Goal: Task Accomplishment & Management: Manage account settings

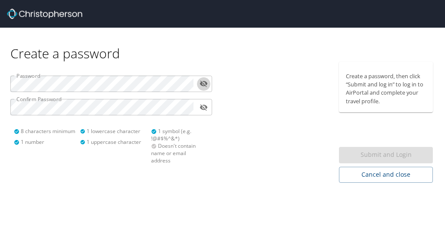
click at [32, 97] on div "Password ​ Confirm Password ​ 8 characters minimum 1 number 1 lowercase charact…" at bounding box center [111, 116] width 212 height 109
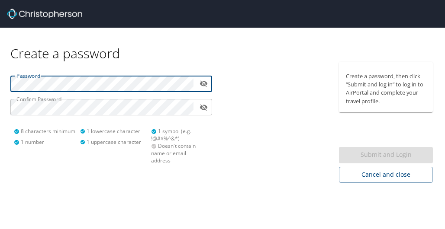
click at [0, 80] on html "Create a password Password ​ Confirm Password ​ 8 characters minimum 1 number 1…" at bounding box center [222, 114] width 445 height 229
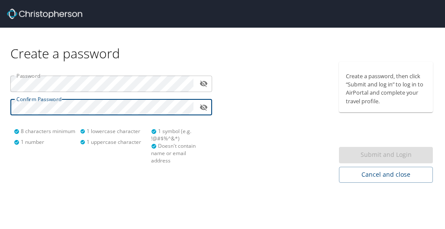
click at [0, 102] on html "Create a password Password ​ Confirm Password ​ 8 characters minimum 1 number 1…" at bounding box center [222, 114] width 445 height 229
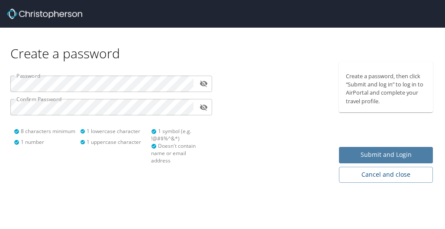
click at [363, 154] on span "Submit and Login" at bounding box center [386, 155] width 80 height 11
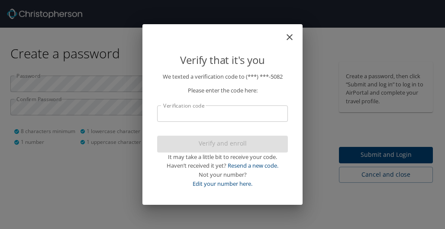
click at [215, 112] on input "Verification code" at bounding box center [222, 114] width 131 height 16
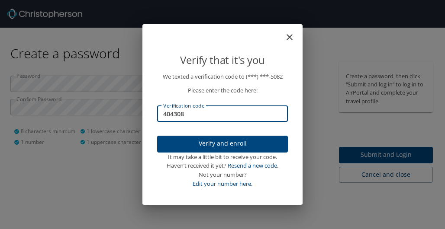
type input "404308"
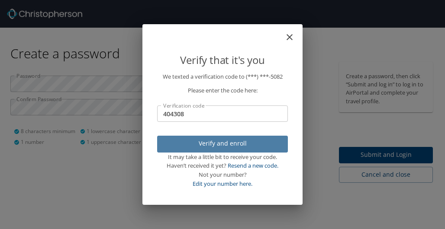
click at [220, 144] on span "Verify and enroll" at bounding box center [222, 143] width 117 height 11
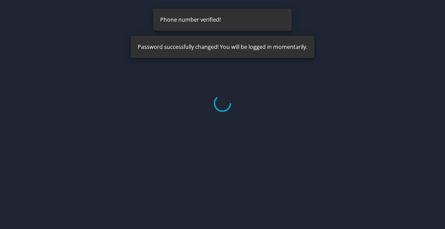
select select "US"
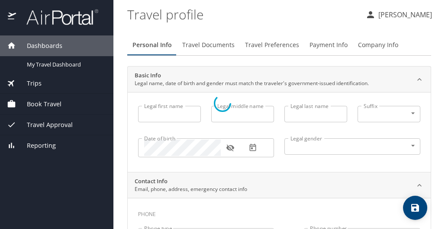
type input "Yonel"
type input "Aris"
type input "Male"
select select "US"
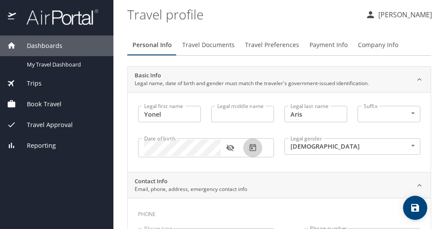
click at [249, 145] on icon "button" at bounding box center [252, 148] width 9 height 9
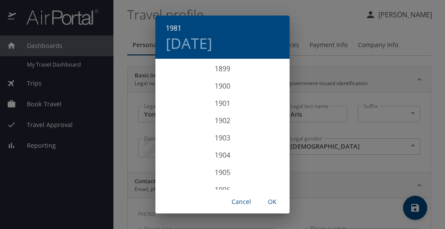
scroll to position [1367, 0]
click at [331, 157] on div "1981 Sat, Nov 7 1899 1900 1901 1902 1903 1904 1905 1906 1907 1908 1909 1910 191…" at bounding box center [222, 114] width 445 height 229
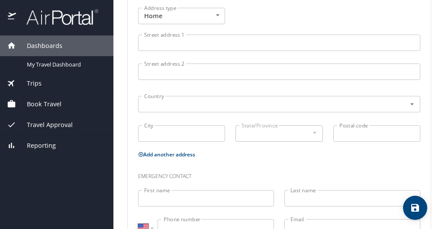
scroll to position [383, 0]
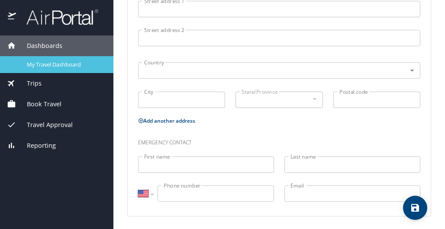
click at [50, 66] on span "My Travel Dashboard" at bounding box center [65, 65] width 76 height 8
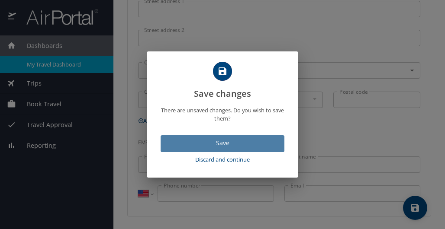
click at [191, 145] on span "Save" at bounding box center [222, 143] width 110 height 11
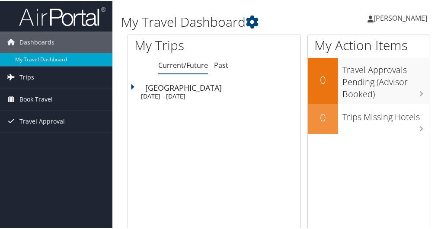
click at [39, 77] on link "Trips" at bounding box center [56, 77] width 112 height 22
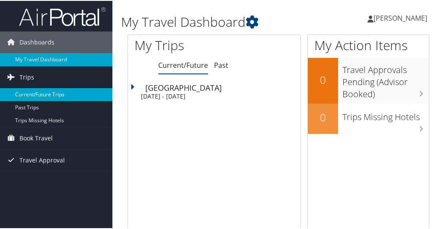
click at [31, 93] on link "Current/Future Trips" at bounding box center [56, 93] width 112 height 13
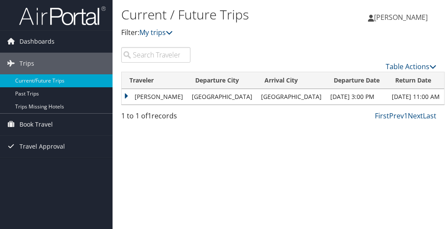
click at [155, 96] on td "YONEL ARIS" at bounding box center [155, 97] width 66 height 16
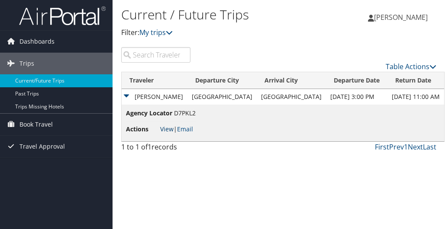
click at [167, 130] on link "View" at bounding box center [166, 129] width 13 height 8
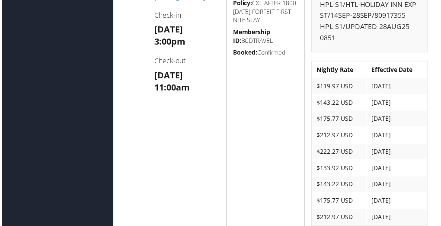
scroll to position [350, 0]
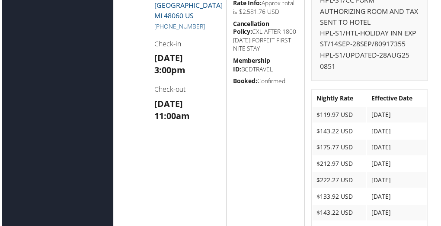
click at [212, 95] on h4 "Check-out" at bounding box center [187, 90] width 66 height 10
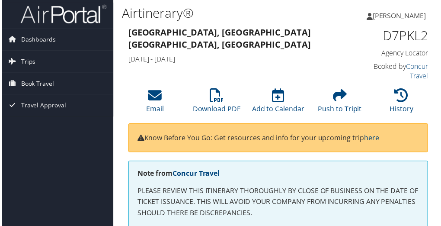
scroll to position [0, 0]
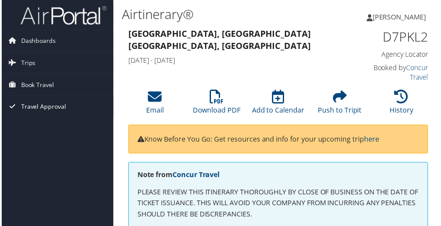
click at [35, 105] on span "Travel Approval" at bounding box center [41, 107] width 45 height 22
click at [30, 45] on span "Dashboards" at bounding box center [36, 41] width 35 height 22
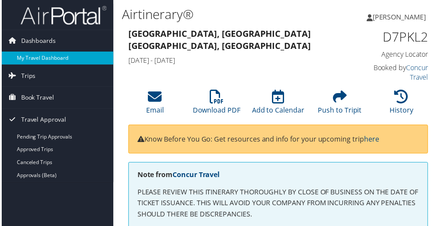
click at [28, 58] on link "My Travel Dashboard" at bounding box center [56, 58] width 112 height 13
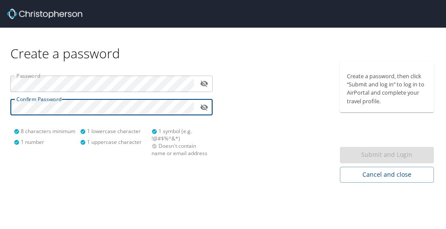
click at [101, 170] on div "Password ​ Confirm Password ​ 8 characters minimum 1 number 1 lowercase charact…" at bounding box center [111, 122] width 223 height 121
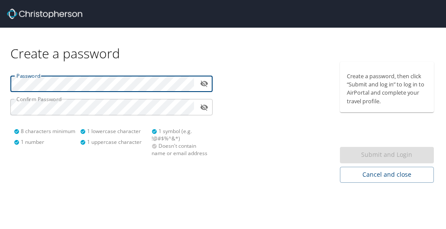
click at [0, 73] on html "Create a password Password ​ Confirm Password ​ 8 characters minimum 1 number 1…" at bounding box center [223, 114] width 446 height 229
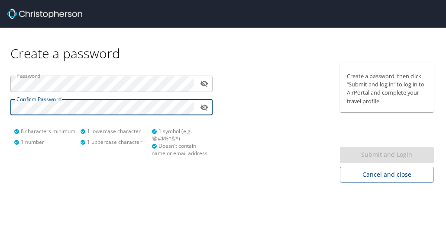
click at [0, 99] on html "Create a password Password ​ Confirm Password ​ 8 characters minimum 1 number 1…" at bounding box center [223, 114] width 446 height 229
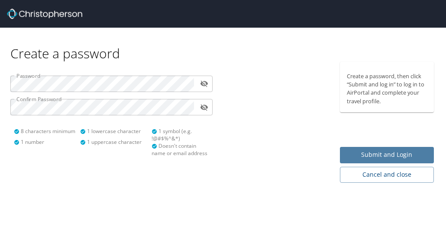
click at [398, 158] on span "Submit and Login" at bounding box center [387, 155] width 80 height 11
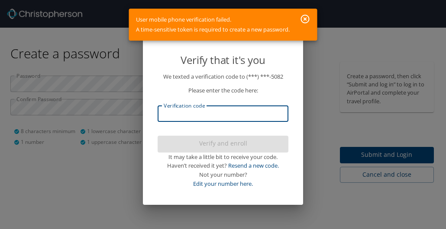
click at [194, 121] on input "Verification code" at bounding box center [222, 114] width 131 height 16
click at [195, 112] on input "Verification code" at bounding box center [222, 114] width 131 height 16
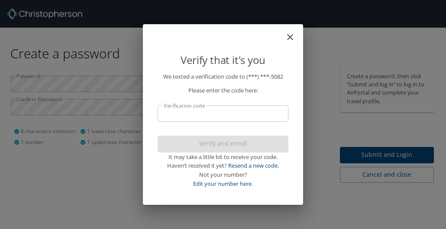
click at [149, 128] on div "We texted a verification code to (***) ***- 5082 Please enter the code here: Ve…" at bounding box center [222, 136] width 151 height 129
click at [266, 162] on link "Resend a new code." at bounding box center [253, 166] width 51 height 8
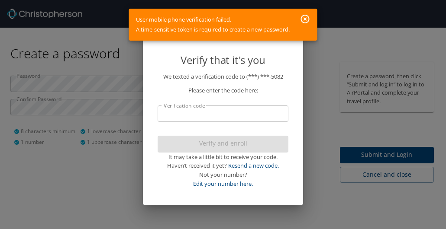
click at [304, 19] on icon "button" at bounding box center [305, 19] width 10 height 10
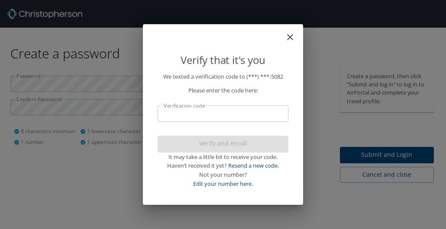
click at [304, 19] on div "User mobile phone verification failed. A time-sensitive token is required to cr…" at bounding box center [223, 25] width 188 height 32
click at [205, 145] on div "Verify and enroll It may take a little bit to receive your code. Haven’t receiv…" at bounding box center [222, 162] width 131 height 53
click at [291, 40] on icon "close" at bounding box center [290, 37] width 10 height 10
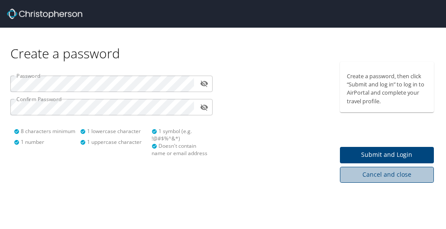
click at [375, 178] on span "Cancel and close" at bounding box center [387, 175] width 80 height 11
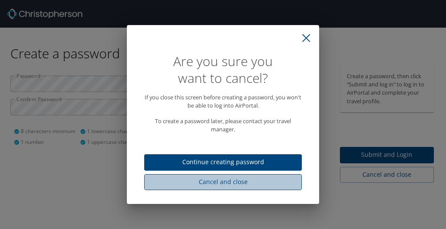
click at [237, 182] on span "Cancel and close" at bounding box center [223, 182] width 144 height 11
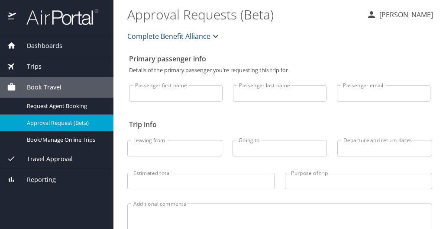
click at [42, 45] on span "Dashboards" at bounding box center [39, 46] width 46 height 10
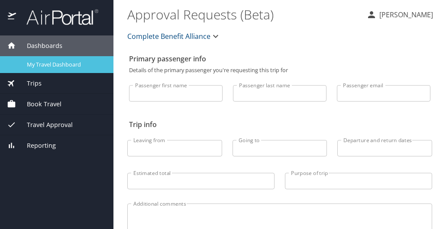
click at [46, 64] on span "My Travel Dashboard" at bounding box center [65, 65] width 76 height 8
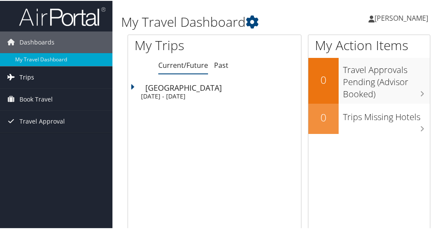
click at [29, 78] on span "Trips" at bounding box center [26, 77] width 15 height 22
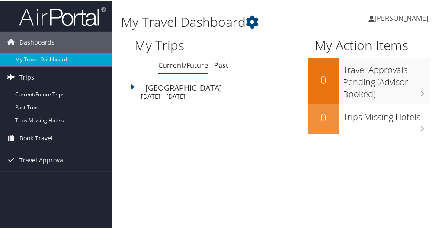
click at [31, 74] on span "Trips" at bounding box center [26, 77] width 15 height 22
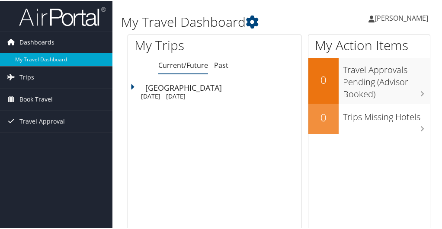
click at [33, 42] on span "Dashboards" at bounding box center [36, 42] width 35 height 22
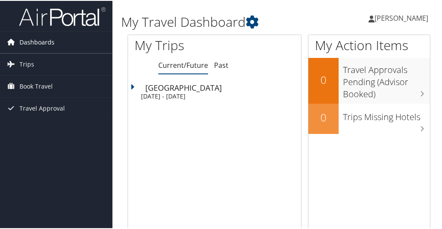
click at [33, 42] on span "Dashboards" at bounding box center [36, 42] width 35 height 22
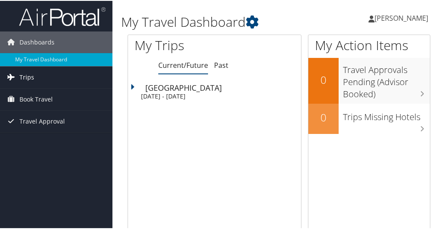
click at [25, 76] on span "Trips" at bounding box center [26, 77] width 15 height 22
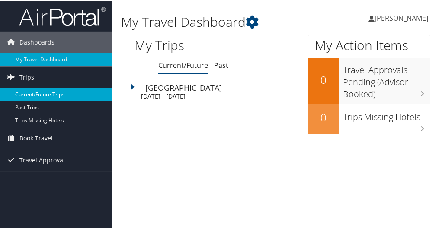
click at [25, 96] on link "Current/Future Trips" at bounding box center [56, 93] width 112 height 13
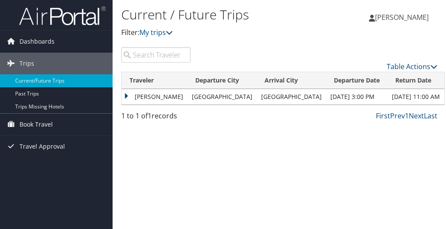
drag, startPoint x: 162, startPoint y: 112, endPoint x: 132, endPoint y: 96, distance: 33.9
click at [132, 96] on td "[PERSON_NAME]" at bounding box center [155, 97] width 66 height 16
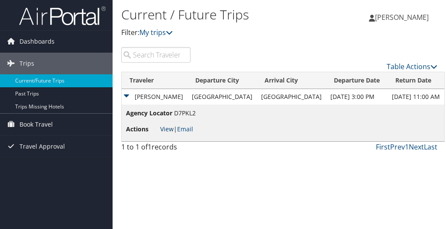
click at [168, 126] on link "View" at bounding box center [166, 129] width 13 height 8
click at [35, 38] on span "Dashboards" at bounding box center [36, 42] width 35 height 22
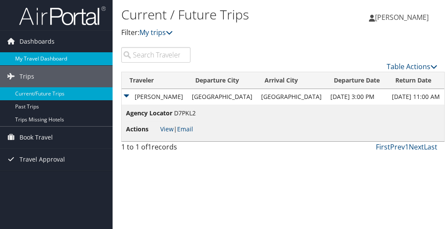
click at [37, 54] on link "My Travel Dashboard" at bounding box center [56, 58] width 112 height 13
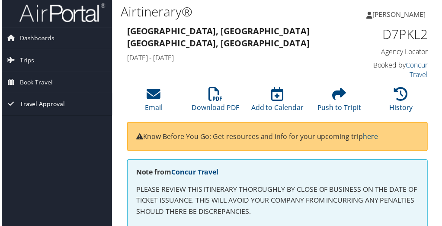
scroll to position [3, 1]
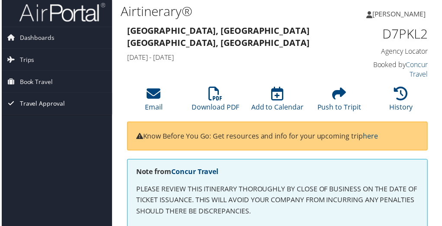
click at [45, 103] on span "Travel Approval" at bounding box center [40, 104] width 45 height 22
click at [76, 50] on link "Trips" at bounding box center [55, 60] width 112 height 22
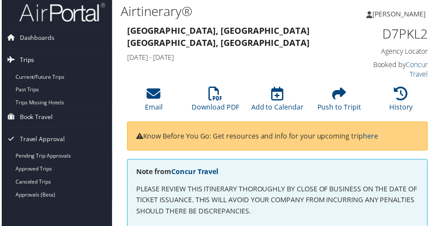
scroll to position [0, 0]
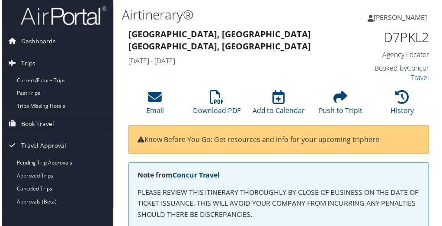
click at [397, 56] on h4 "Agency Locator" at bounding box center [398, 55] width 66 height 10
click at [389, 49] on div "D7PKL2 Agency Locator" at bounding box center [398, 44] width 66 height 31
click at [32, 39] on span "Dashboards" at bounding box center [36, 42] width 35 height 22
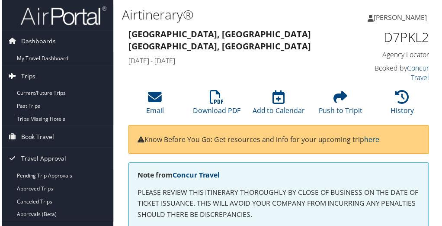
click at [25, 81] on span "Trips" at bounding box center [26, 77] width 15 height 22
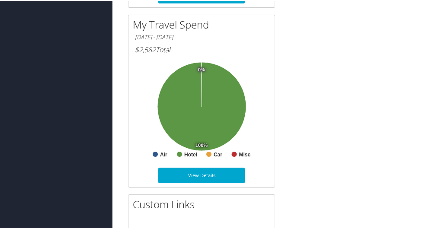
scroll to position [639, 0]
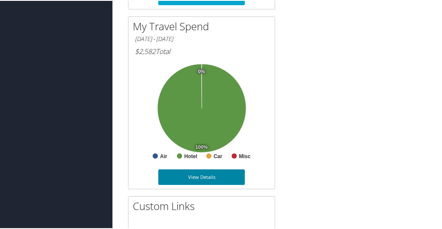
click at [211, 173] on link "View Details" at bounding box center [201, 177] width 87 height 16
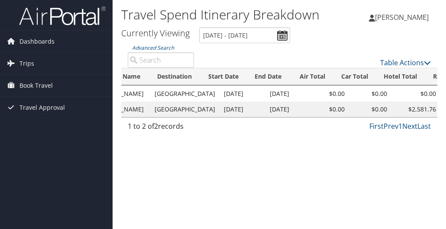
scroll to position [0, 231]
click at [232, 102] on td "Sep 14, 2025" at bounding box center [241, 110] width 46 height 16
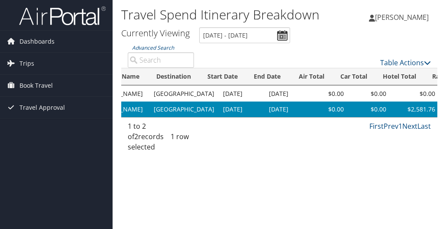
click at [232, 102] on td "Sep 14, 2025" at bounding box center [241, 110] width 46 height 16
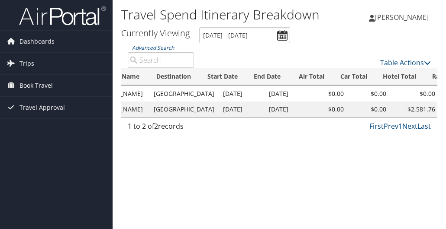
drag, startPoint x: 232, startPoint y: 102, endPoint x: 254, endPoint y: 162, distance: 64.5
click at [254, 162] on div "Travel Spend Itinerary Breakdown Yonel Aris Yonel Aris My Settings Travel Agenc…" at bounding box center [278, 114] width 333 height 229
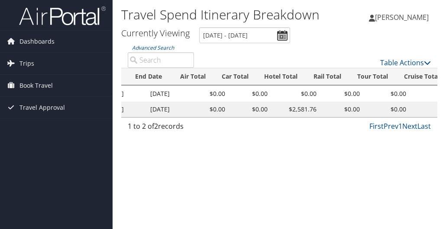
scroll to position [0, 0]
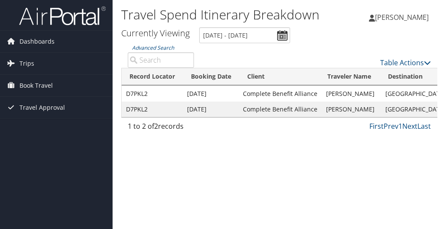
click at [255, 90] on td "Complete Benefit Alliance" at bounding box center [279, 94] width 83 height 16
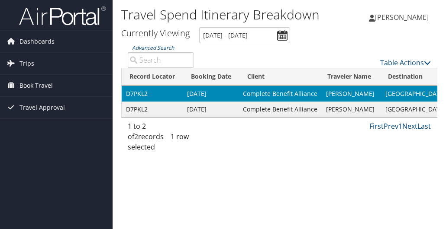
click at [262, 114] on td "Complete Benefit Alliance" at bounding box center [279, 110] width 83 height 16
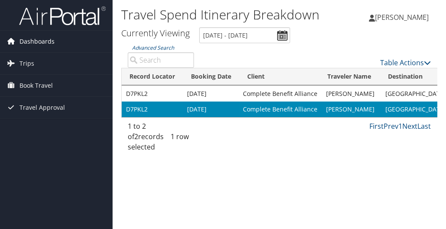
click at [29, 40] on span "Dashboards" at bounding box center [36, 42] width 35 height 22
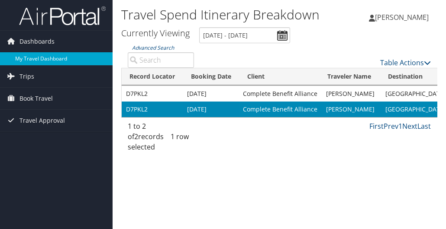
click at [29, 58] on link "My Travel Dashboard" at bounding box center [56, 58] width 112 height 13
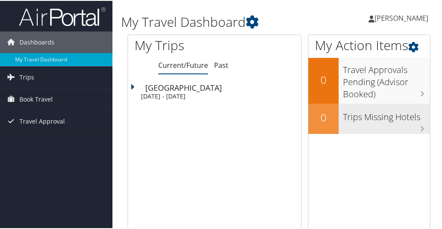
click at [376, 120] on h3 "Trips Missing Hotels" at bounding box center [386, 114] width 87 height 16
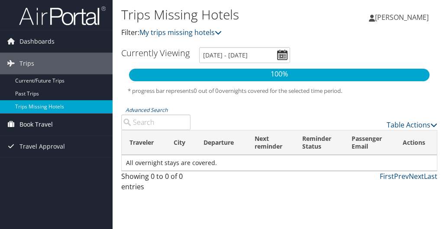
click at [50, 129] on span "Book Travel" at bounding box center [35, 125] width 33 height 22
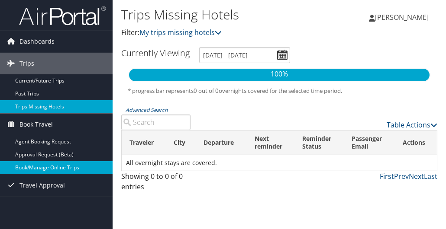
click at [51, 164] on link "Book/Manage Online Trips" at bounding box center [56, 167] width 112 height 13
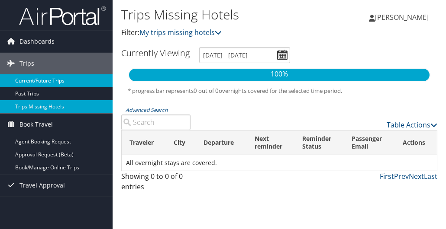
click at [33, 74] on link "Current/Future Trips" at bounding box center [56, 80] width 112 height 13
